Goal: Check status: Check status

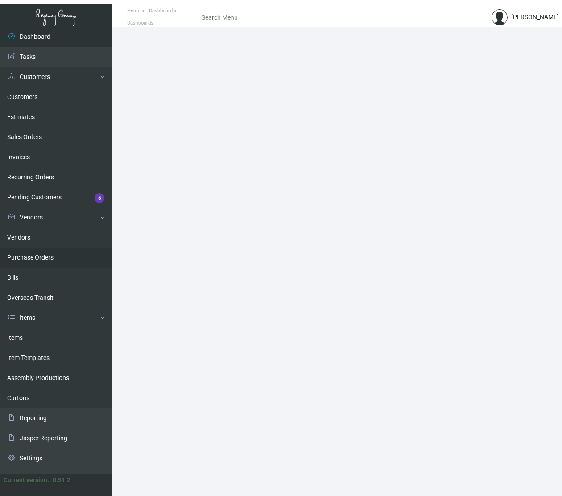
click at [36, 258] on link "Purchase Orders" at bounding box center [56, 258] width 112 height 20
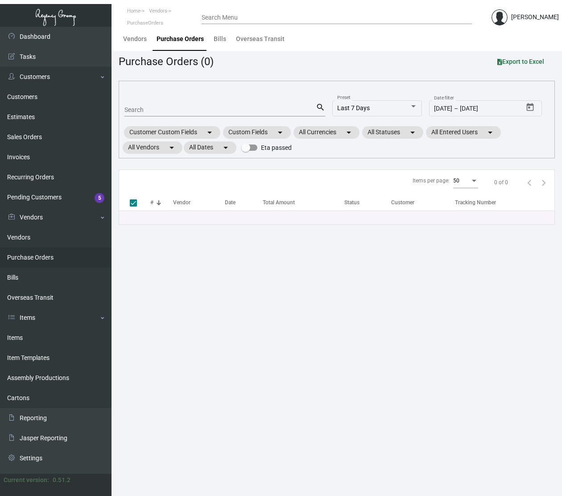
click at [154, 112] on input "Search" at bounding box center [219, 110] width 191 height 7
type input "107"
checkbox input "false"
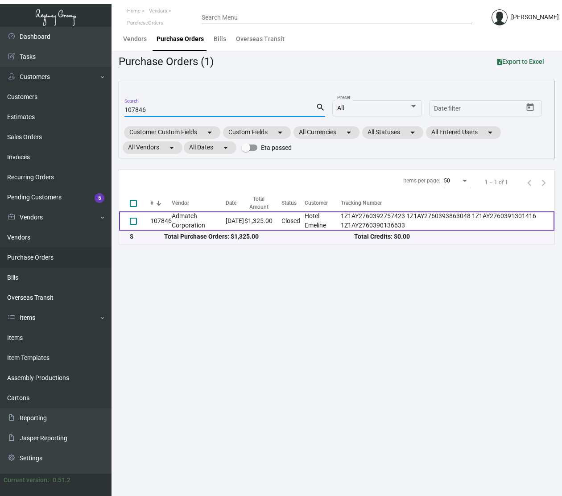
type input "107846"
click at [191, 217] on td "Admatch Corporation" at bounding box center [199, 221] width 54 height 19
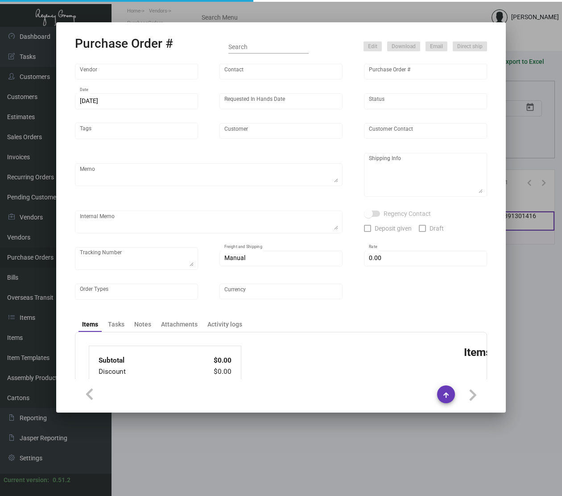
type input "Admatch Corporation"
type input "Order Entry"
type input "107846"
type input "[DATE]"
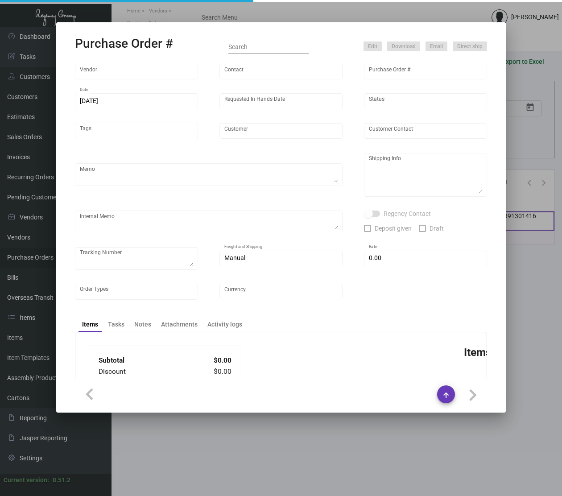
type input "Hotel Emeline"
type textarea "Please reach out to SH for UPS labels."
type textarea "Regency Group NJ - [PERSON_NAME] [STREET_ADDRESS]"
type textarea "Label provided to vendor to ship to NJ Warehouse. UPS Ground Cost $.154.76"
checkbox input "true"
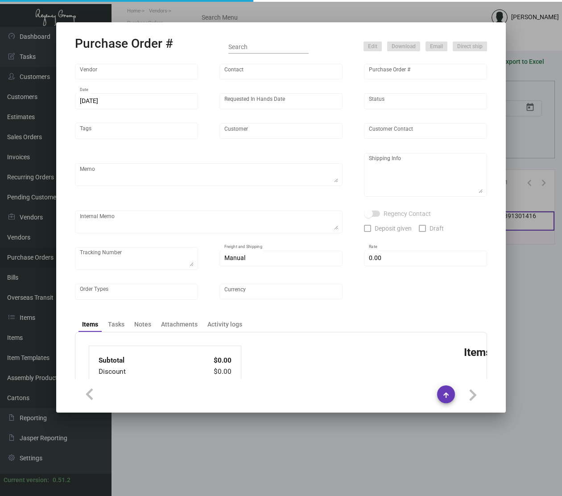
type textarea "1Z1AY2760392757423 1Z1AY2760393863048 1Z1AY2760391301416 1Z1AY2760390136633"
type input "$ 0.00"
type input "United States Dollar $"
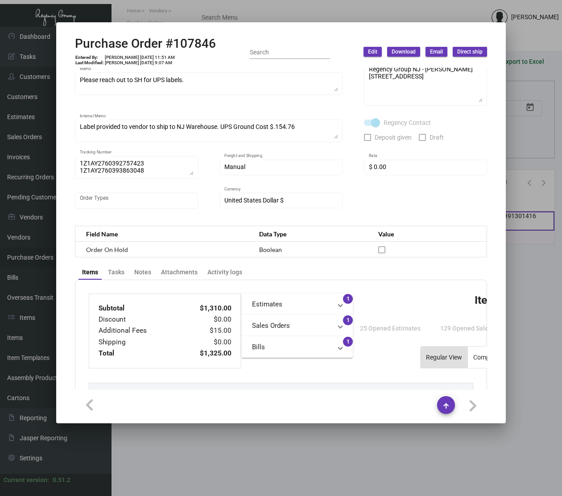
scroll to position [363, 0]
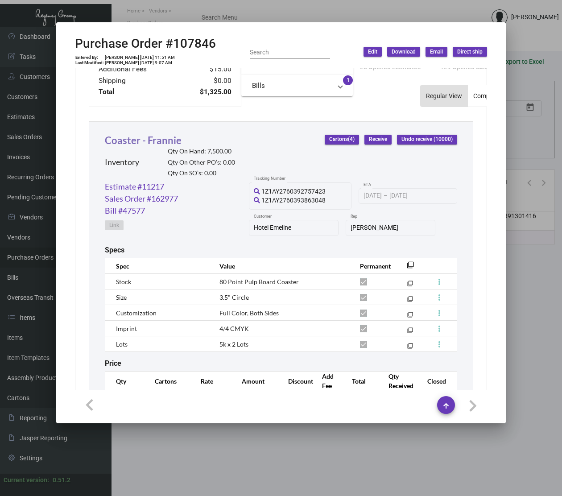
click at [157, 142] on link "Coaster - Frannie" at bounding box center [143, 140] width 77 height 12
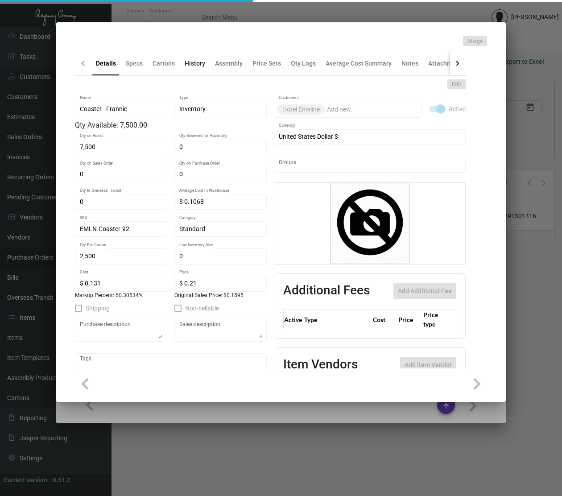
click at [197, 66] on div "History" at bounding box center [195, 63] width 21 height 9
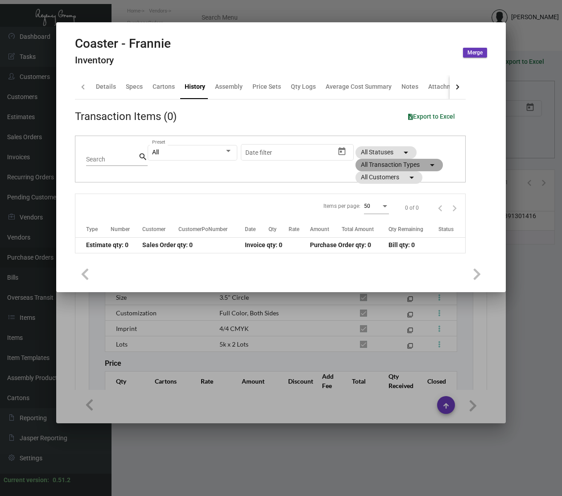
click at [425, 164] on mat-chip "All Transaction Types arrow_drop_down" at bounding box center [399, 165] width 87 height 12
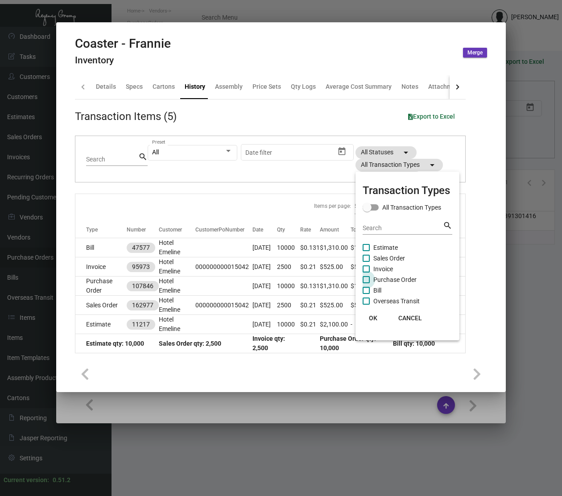
click at [386, 280] on span "Purchase Order" at bounding box center [394, 279] width 43 height 11
click at [366, 283] on input "Purchase Order" at bounding box center [366, 283] width 0 height 0
checkbox input "true"
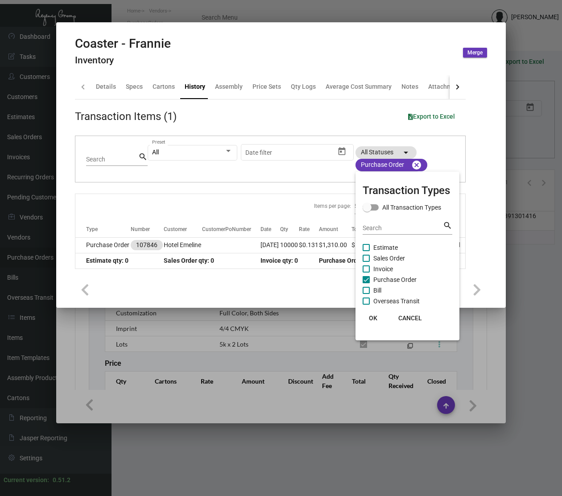
click at [237, 295] on div at bounding box center [281, 248] width 562 height 496
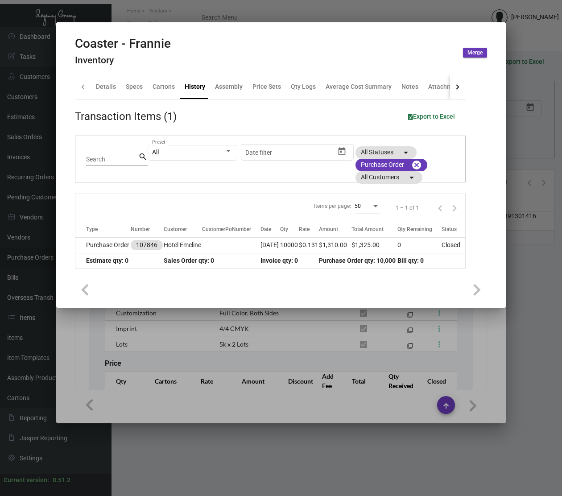
click at [237, 295] on div at bounding box center [281, 290] width 412 height 20
click at [235, 338] on div at bounding box center [281, 248] width 562 height 496
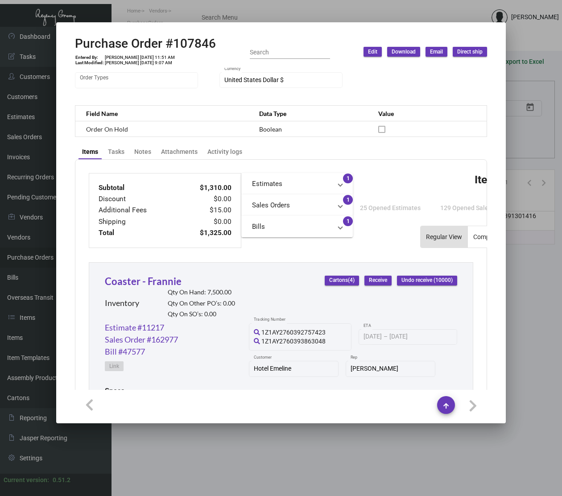
scroll to position [223, 0]
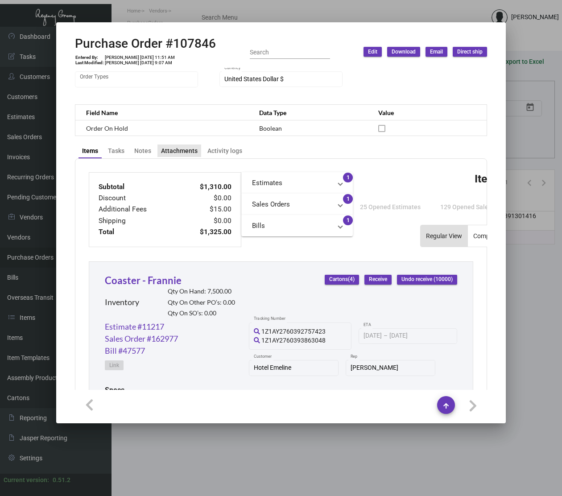
click at [179, 155] on div "Attachments" at bounding box center [179, 150] width 37 height 9
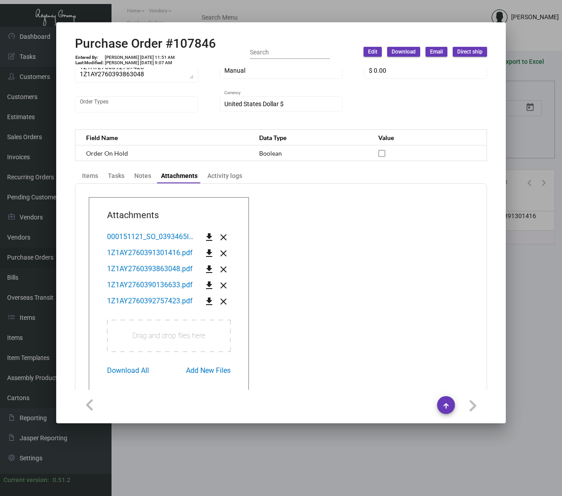
scroll to position [229, 0]
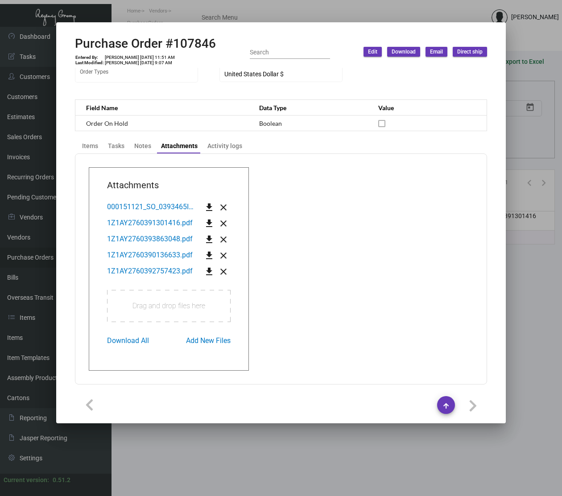
click at [163, 205] on span "000151121_SO_0393465IN_20241107_000 Admatch PO 107846.pdf" at bounding box center [215, 207] width 217 height 8
drag, startPoint x: 96, startPoint y: 146, endPoint x: 364, endPoint y: 76, distance: 276.9
click at [96, 146] on div "Items" at bounding box center [90, 145] width 16 height 9
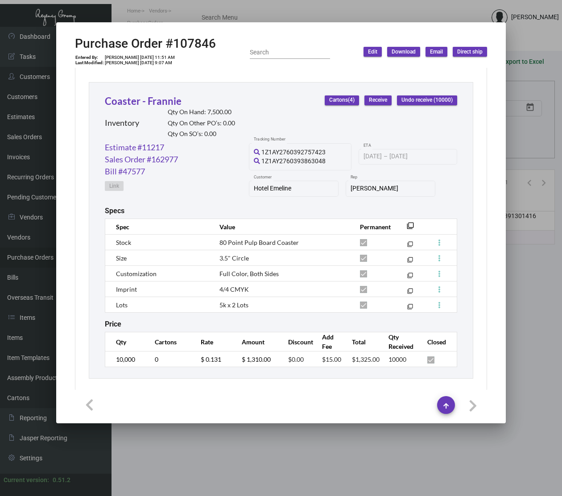
scroll to position [406, 0]
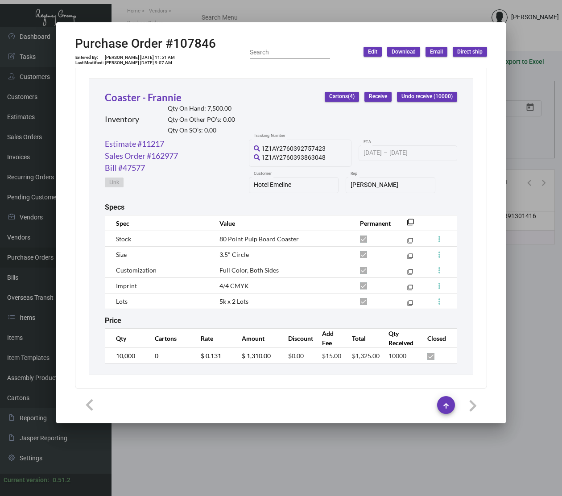
click at [226, 458] on div at bounding box center [281, 248] width 562 height 496
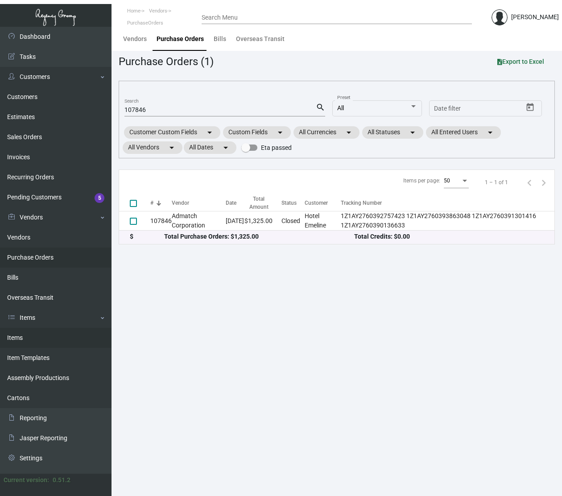
click at [19, 337] on link "Items" at bounding box center [56, 338] width 112 height 20
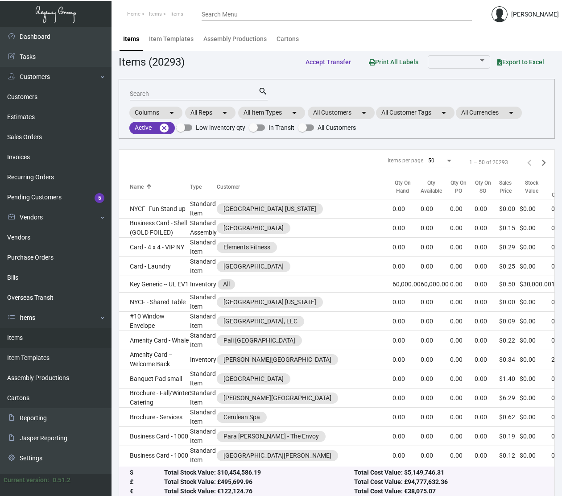
click at [149, 88] on div "Search" at bounding box center [194, 94] width 129 height 14
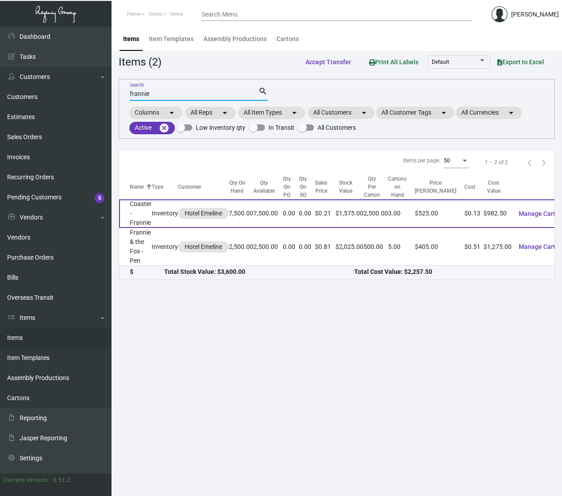
type input "frannie"
click at [138, 203] on td "Coaster - Frannie" at bounding box center [135, 213] width 33 height 29
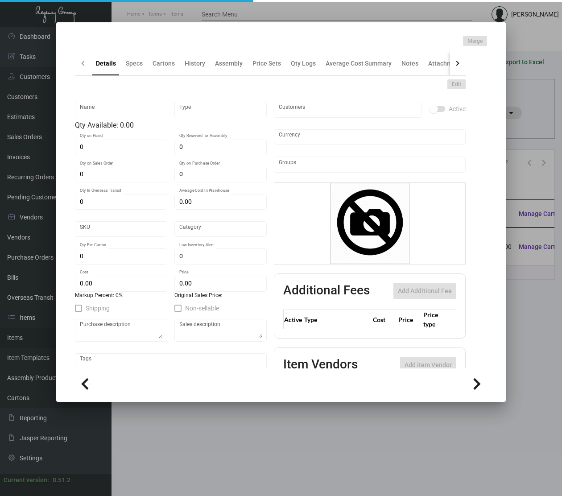
type input "Coaster - Frannie"
type input "Inventory"
type input "7,500"
type input "$ 0.1068"
type input "EMLN-Coaster-92"
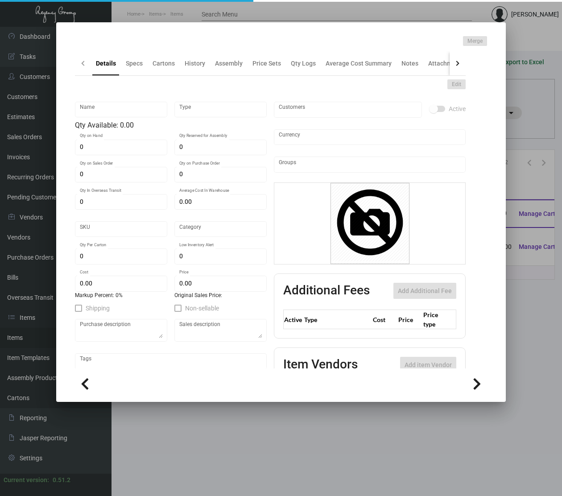
type input "Standard"
type input "2,500"
type input "$ 0.131"
type input "$ 0.21"
checkbox input "true"
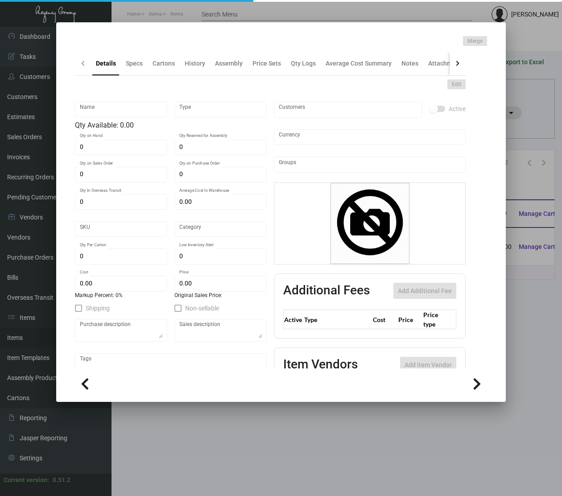
type input "United States Dollar $"
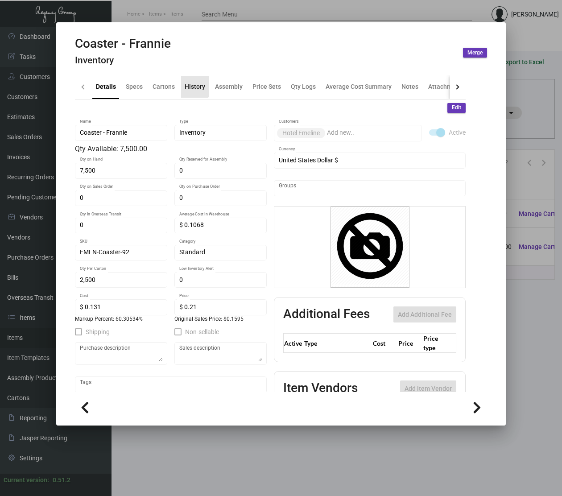
click at [190, 87] on div "History" at bounding box center [195, 86] width 21 height 9
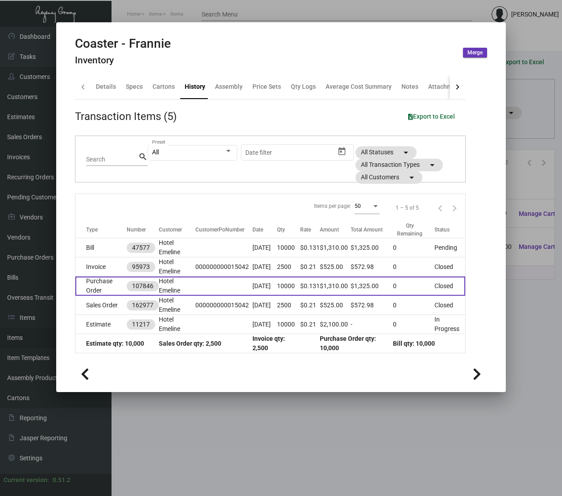
click at [102, 289] on td "Purchase Order" at bounding box center [100, 286] width 51 height 19
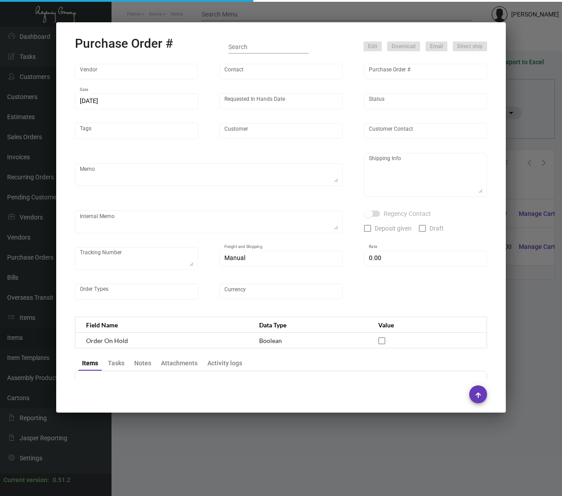
type input "Admatch Corporation"
type input "Order Entry"
type input "107846"
type input "[DATE]"
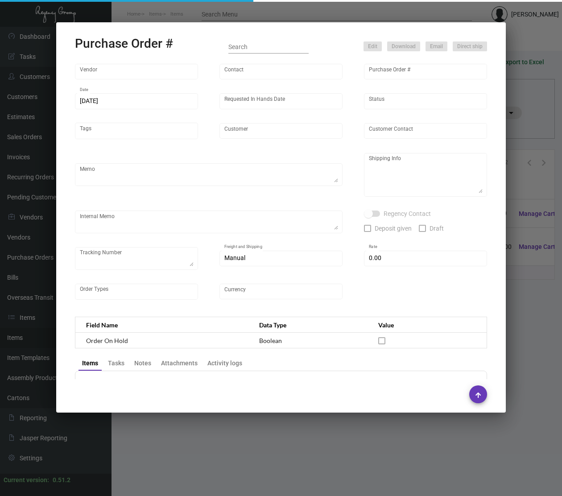
type input "Hotel Emeline"
type textarea "Please reach out to SH for UPS labels."
type textarea "Regency Group NJ - [PERSON_NAME] [STREET_ADDRESS]"
type textarea "Label provided to vendor to ship to NJ Warehouse. UPS Ground Cost $.154.76"
checkbox input "true"
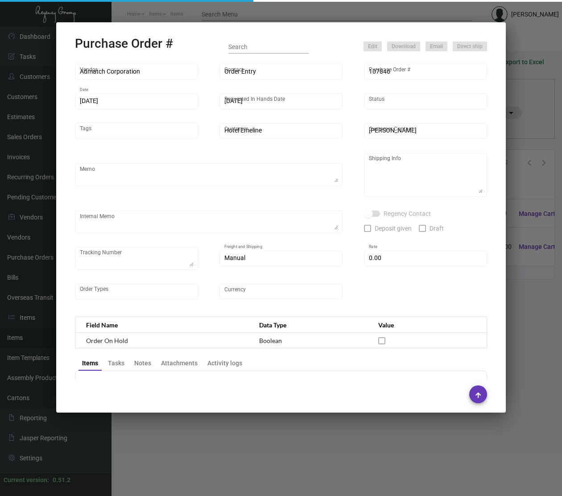
type textarea "1Z1AY2760392757423 1Z1AY2760393863048 1Z1AY2760391301416 1Z1AY2760390136633"
type input "$ 0.00"
type input "United States Dollar $"
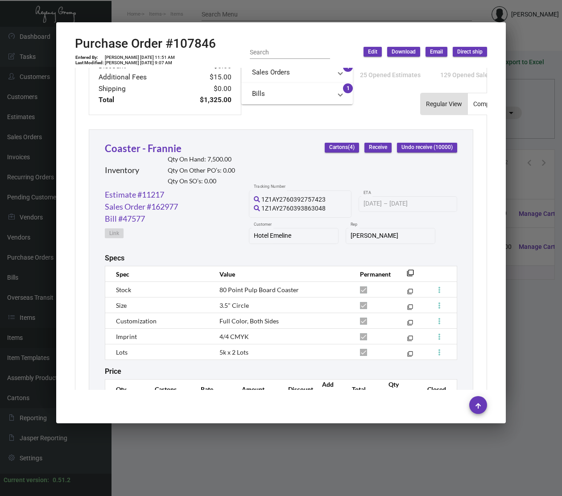
scroll to position [356, 0]
